Goal: Transaction & Acquisition: Purchase product/service

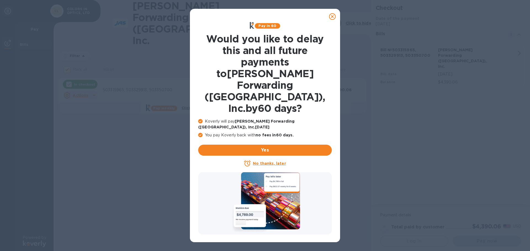
checkbox input "false"
click at [334, 16] on icon at bounding box center [332, 16] width 7 height 7
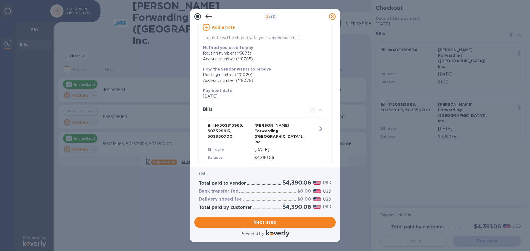
scroll to position [66, 0]
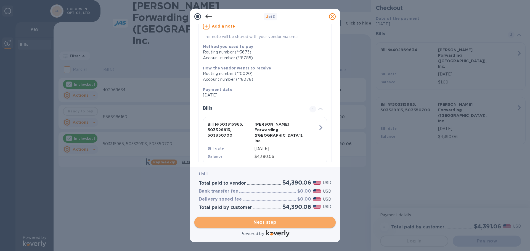
click at [270, 222] on span "Next step" at bounding box center [265, 222] width 132 height 7
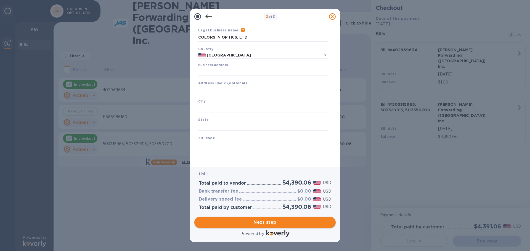
scroll to position [18, 0]
click at [230, 68] on input "Business address" at bounding box center [263, 72] width 130 height 8
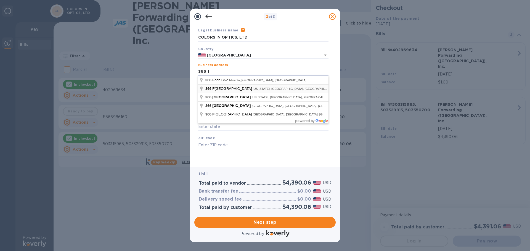
type input "[STREET_ADDRESS]"
type input "[US_STATE]"
type input "NY"
type input "10001"
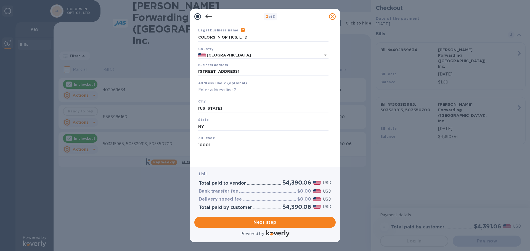
click at [206, 89] on input "text" at bounding box center [263, 90] width 130 height 8
type input "SUITE 804"
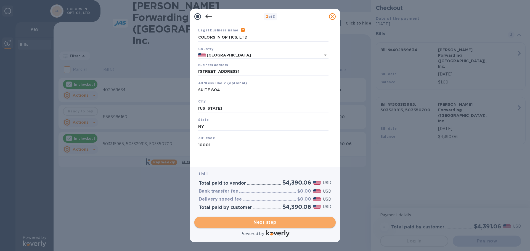
click at [264, 222] on span "Next step" at bounding box center [265, 222] width 132 height 7
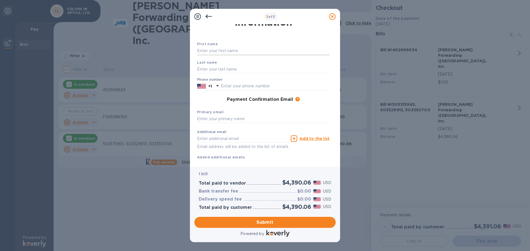
click at [229, 48] on input "text" at bounding box center [263, 51] width 132 height 8
type input "HEMA"
click at [215, 66] on input "text" at bounding box center [263, 69] width 132 height 8
type input "PARMAR"
click at [248, 84] on input "text" at bounding box center [275, 86] width 109 height 8
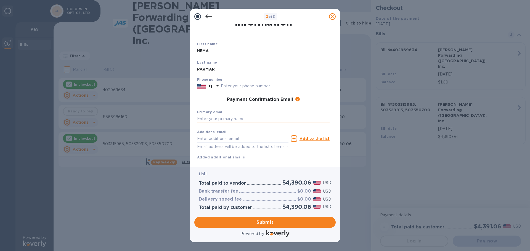
click at [244, 117] on input "text" at bounding box center [263, 119] width 132 height 8
type input "[EMAIL_ADDRESS][DOMAIN_NAME]"
click at [259, 133] on div "Additional email Email address will be added to the list of emails" at bounding box center [242, 140] width 91 height 20
click at [260, 222] on span "Submit" at bounding box center [265, 222] width 132 height 7
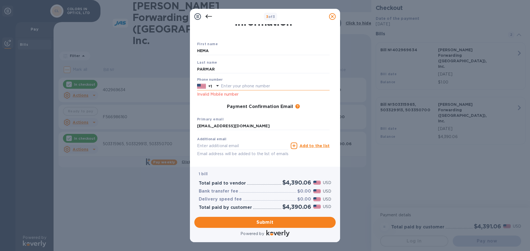
click at [236, 83] on input "text" at bounding box center [275, 86] width 109 height 8
type input "2124651200"
click at [277, 225] on span "Submit" at bounding box center [265, 222] width 132 height 7
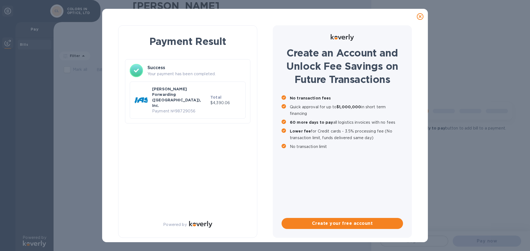
scroll to position [0, 0]
